Goal: Contribute content: Contribute content

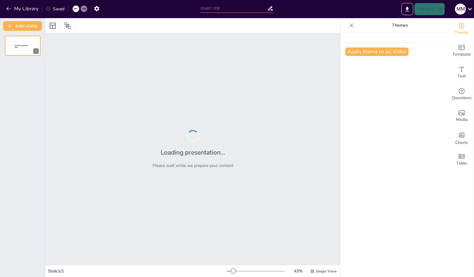
type input "Optimización Logística y Organizativa: Hacia un Corso de la Amistad Más Eficien…"
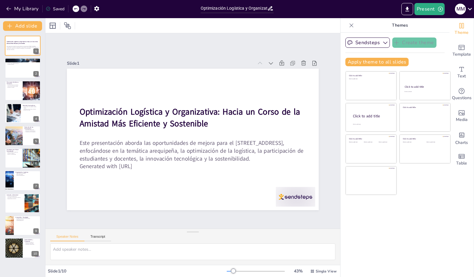
click at [21, 53] on div at bounding box center [23, 46] width 36 height 20
click at [25, 67] on button at bounding box center [26, 63] width 7 height 7
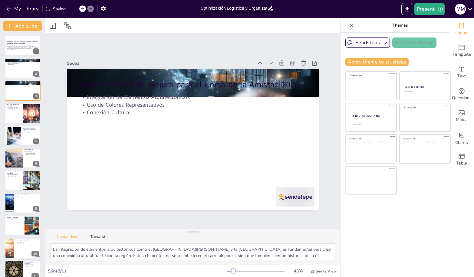
click at [23, 77] on div at bounding box center [23, 68] width 36 height 20
click at [19, 99] on div "Optimización Logística y Organizativa: Hacia un Corso de la Amistad Más Eficien…" at bounding box center [22, 158] width 45 height 245
click at [25, 111] on button at bounding box center [26, 108] width 7 height 7
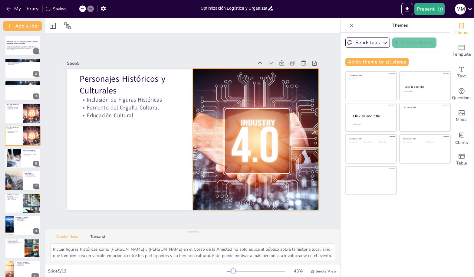
click at [27, 141] on div at bounding box center [32, 136] width 36 height 20
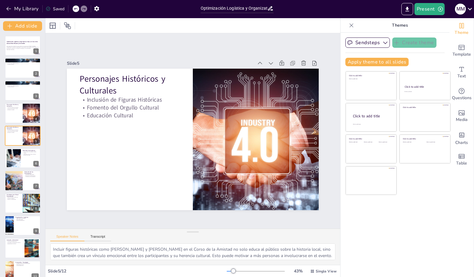
click at [21, 158] on div at bounding box center [23, 158] width 36 height 20
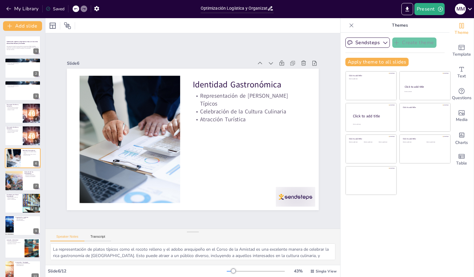
scroll to position [4, 0]
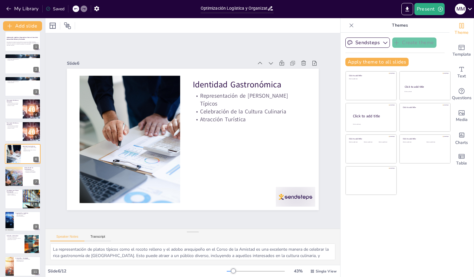
click at [20, 174] on div at bounding box center [14, 176] width 30 height 20
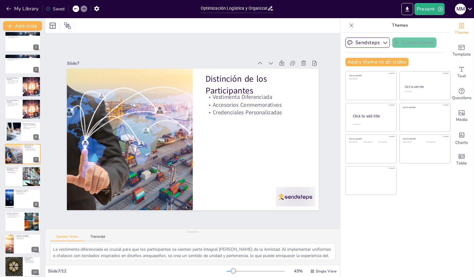
click at [10, 177] on div at bounding box center [23, 177] width 36 height 20
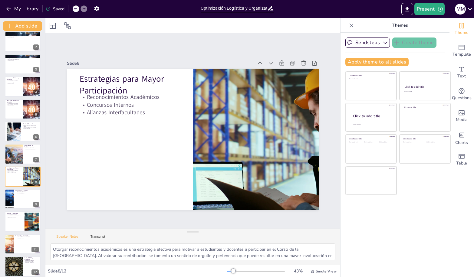
scroll to position [31, 0]
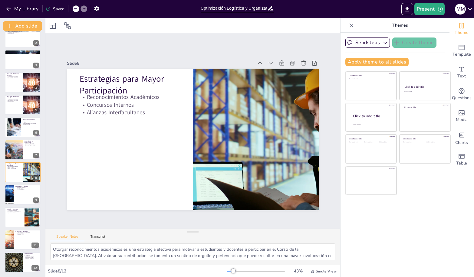
click at [19, 195] on div at bounding box center [23, 195] width 36 height 20
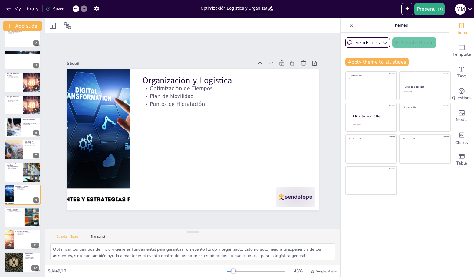
click at [20, 213] on p "Representación Cultural" at bounding box center [15, 212] width 16 height 1
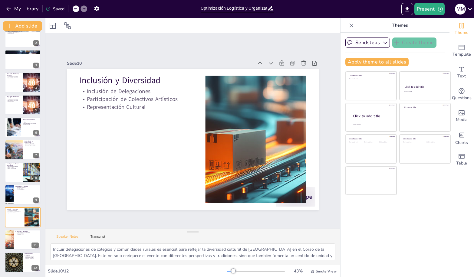
click at [25, 241] on div at bounding box center [23, 240] width 36 height 20
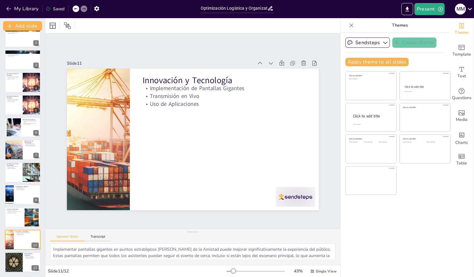
click at [20, 256] on div at bounding box center [14, 262] width 36 height 20
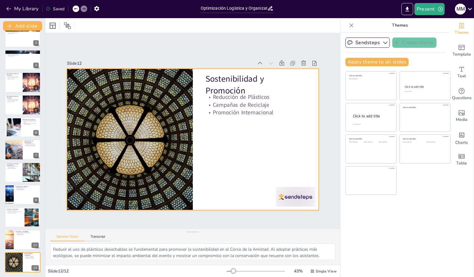
click at [24, 261] on div at bounding box center [23, 262] width 36 height 20
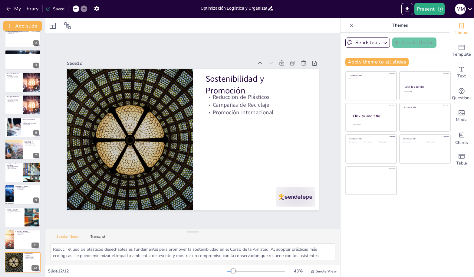
click at [20, 236] on div at bounding box center [23, 240] width 36 height 20
type textarea "Implementar pantallas gigantes en puntos estratégicos del Corso de la Amistad p…"
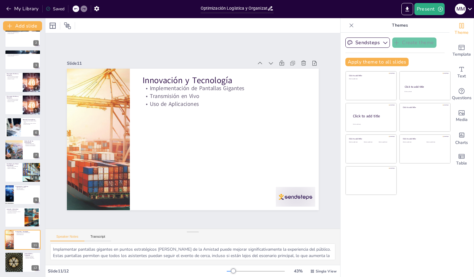
scroll to position [0, 0]
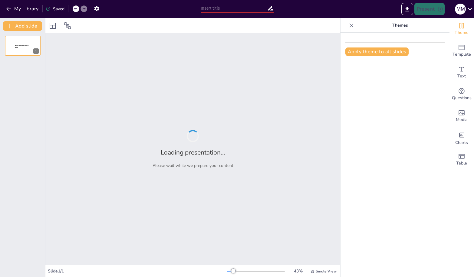
type input "OPORTUNIDADES DE MEJORA PARA EL CORSO DE LA AMISTAD 2026"
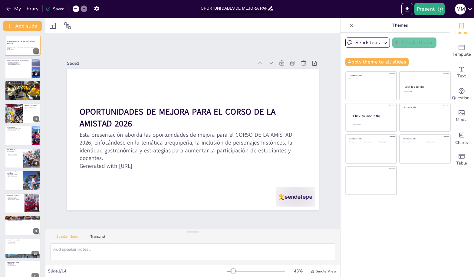
click at [27, 64] on icon at bounding box center [27, 64] width 4 height 4
type textarea "La integración de elementos arquitectónicos en el carro alegórico no solo embel…"
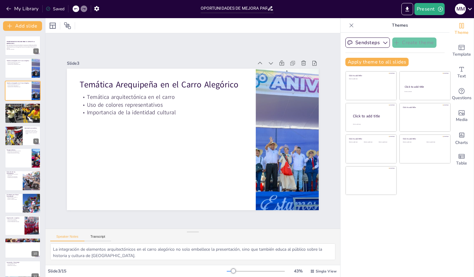
click at [19, 43] on p "OPORTUNIDADES DE MEJORA PARA EL CORSO DE LA AMISTAD 2026" at bounding box center [23, 42] width 32 height 3
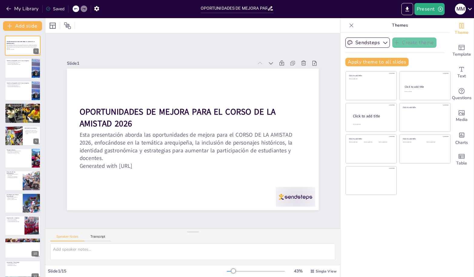
click at [407, 8] on icon "Export to PowerPoint" at bounding box center [407, 9] width 4 height 5
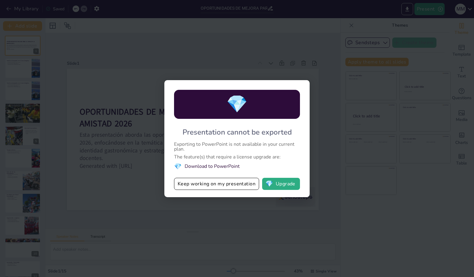
click at [224, 184] on button "Keep working on my presentation" at bounding box center [216, 184] width 85 height 12
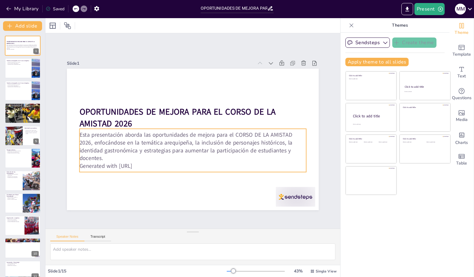
drag, startPoint x: 16, startPoint y: 48, endPoint x: 35, endPoint y: 57, distance: 21.0
click at [16, 48] on p "Esta presentación aborda las oportunidades de mejora para el CORSO DE LA AMISTA…" at bounding box center [23, 46] width 32 height 5
click at [132, 128] on div "Esta presentación aborda las oportunidades de mejora para el CORSO DE LA AMISTA…" at bounding box center [191, 150] width 230 height 67
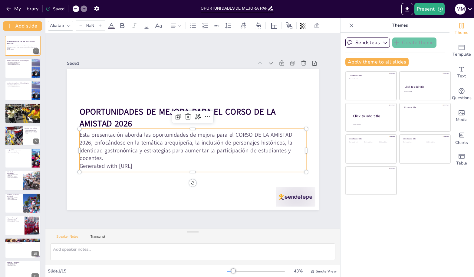
type input "32"
click at [98, 155] on p "Esta presentación aborda las oportunidades de mejora para el CORSO DE LA AMISTA…" at bounding box center [189, 146] width 228 height 78
click at [109, 155] on p "Esta presentación aborda las oportunidades de mejora para el CORSO DE LA AMISTA…" at bounding box center [191, 146] width 229 height 55
click at [135, 148] on p "Esta presentación aborda las oportunidades de mejora para el CORSO DE LA AMISTA…" at bounding box center [191, 146] width 229 height 55
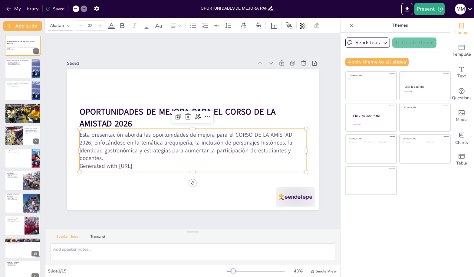
click at [102, 144] on p "Esta presentación aborda las oportunidades de mejora para el CORSO DE LA AMISTA…" at bounding box center [187, 145] width 220 height 121
click at [102, 144] on p "Esta presentación aborda las oportunidades de mejora para el CORSO DE LA AMISTA…" at bounding box center [187, 146] width 225 height 100
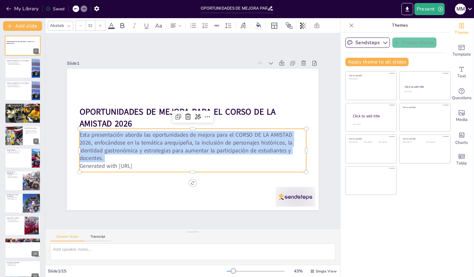
click at [25, 73] on div at bounding box center [23, 68] width 36 height 20
type textarea "La integración de elementos arquitectónicos en el carro alegórico no solo embel…"
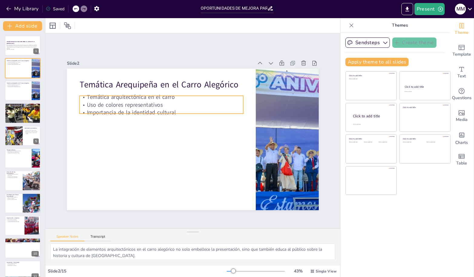
click at [161, 110] on p "Importancia de la identidad cultural" at bounding box center [169, 104] width 158 height 58
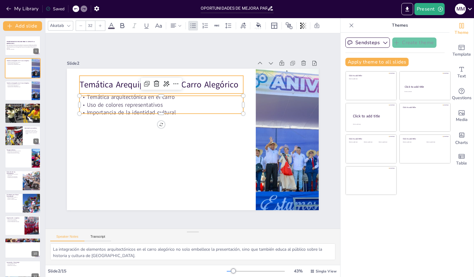
click at [85, 82] on p "Temática Arequipeña en el Carro Alegórico" at bounding box center [166, 81] width 164 height 29
type input "48"
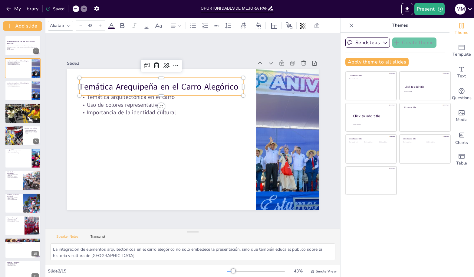
click at [234, 84] on p "Temática Arequipeña en el Carro Alegórico" at bounding box center [171, 80] width 162 height 45
click at [234, 84] on p "Temática Arequipeña en el Carro Alegórico" at bounding box center [166, 83] width 164 height 29
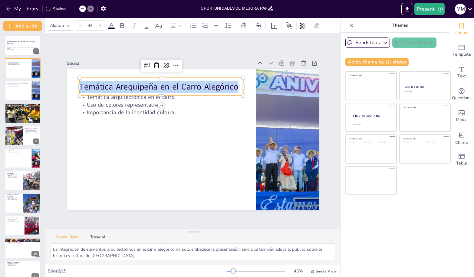
copy p "Temática Arequipeña en el Carro Alegórico"
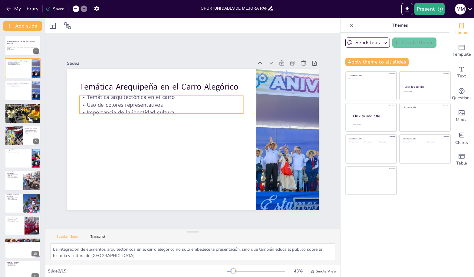
click at [156, 110] on p "Importancia de la identidad cultural" at bounding box center [166, 107] width 162 height 42
click at [175, 107] on p "Importancia de la identidad cultural" at bounding box center [166, 107] width 162 height 42
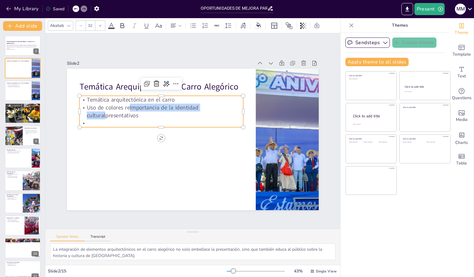
click at [88, 96] on p "Temática arquitectónica en el carro" at bounding box center [169, 94] width 162 height 42
click at [24, 94] on div at bounding box center [23, 91] width 36 height 20
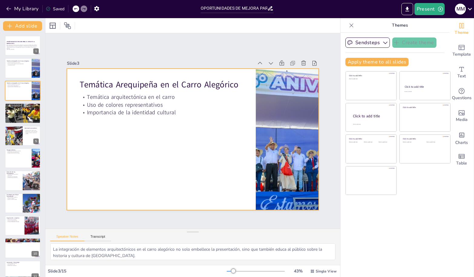
click at [156, 106] on p "Uso de colores representativos" at bounding box center [164, 101] width 164 height 25
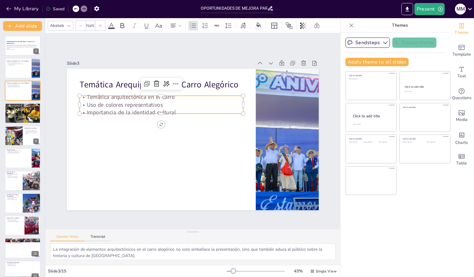
type input "32"
click at [102, 94] on p "Temática arquitectónica en el carro" at bounding box center [178, 87] width 152 height 74
click at [94, 94] on p "Temática arquitectónica en el carro" at bounding box center [173, 89] width 158 height 58
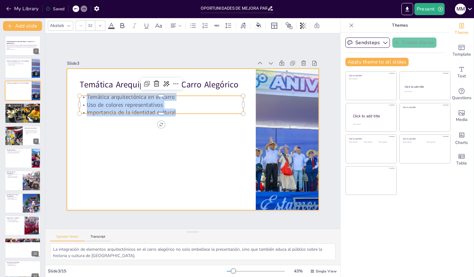
drag, startPoint x: 83, startPoint y: 96, endPoint x: 180, endPoint y: 115, distance: 98.7
click at [183, 116] on div "Temática Arequipeña en el Carro Alegórico Temática arquitectónica en el carro U…" at bounding box center [188, 139] width 287 height 232
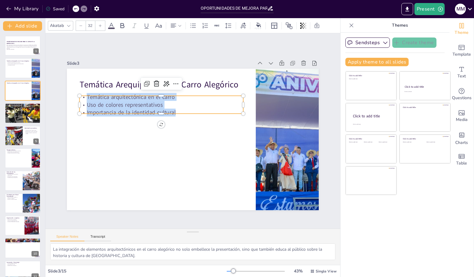
copy div "Temática arquitectónica en el carro Uso de colores representativos Importancia …"
click at [17, 115] on div at bounding box center [23, 113] width 36 height 20
type textarea "Representar personajes históricos en el carro alegórico conecta a los espectado…"
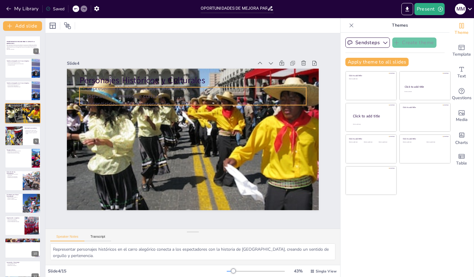
click at [219, 89] on p "Representación de personajes históricos" at bounding box center [234, 127] width 31 height 226
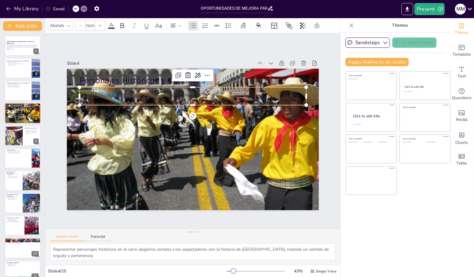
type input "32"
click at [23, 138] on div at bounding box center [23, 136] width 36 height 20
type textarea "La gastronomía arequipeña es un elemento clave de nuestra identidad y su inclus…"
